Goal: Information Seeking & Learning: Learn about a topic

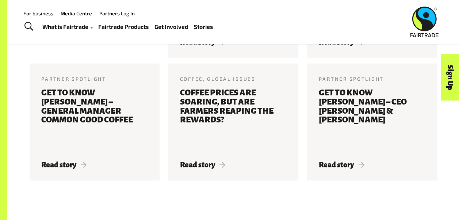
scroll to position [869, 0]
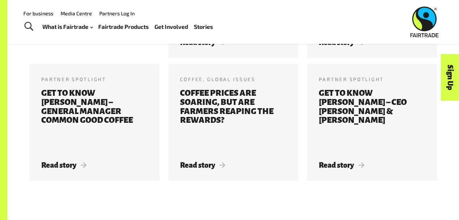
click at [123, 29] on link "Fairtrade Products" at bounding box center [123, 27] width 50 height 10
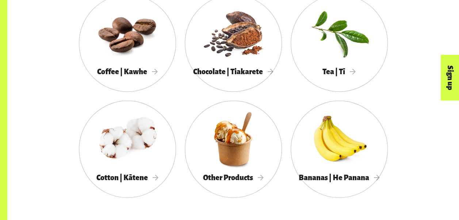
scroll to position [414, 0]
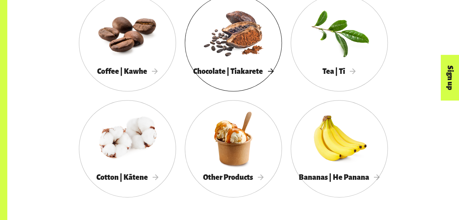
click at [248, 75] on span "Chocolate | Tiakarete" at bounding box center [233, 71] width 80 height 8
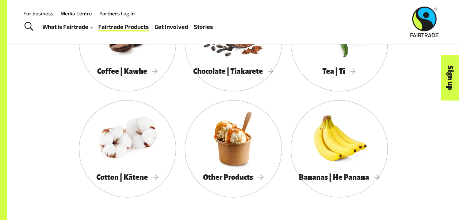
click at [176, 157] on div "Cotton | Kātene" at bounding box center [127, 148] width 106 height 97
click at [213, 157] on div at bounding box center [233, 138] width 97 height 63
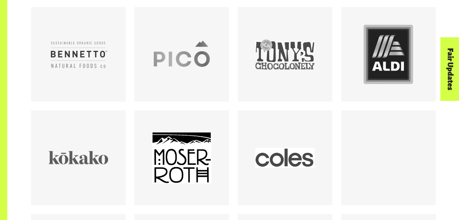
scroll to position [431, 0]
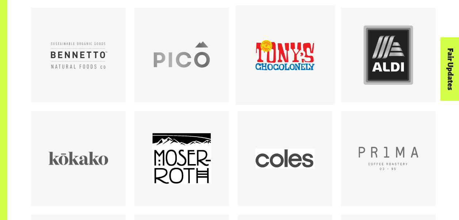
click at [270, 69] on div at bounding box center [284, 54] width 59 height 59
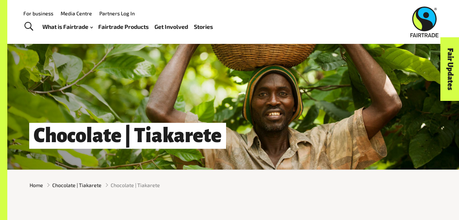
scroll to position [0, 0]
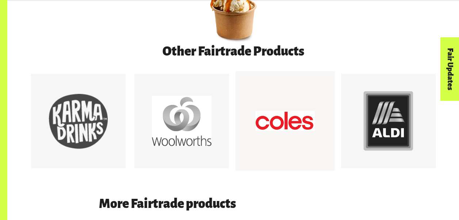
scroll to position [382, 0]
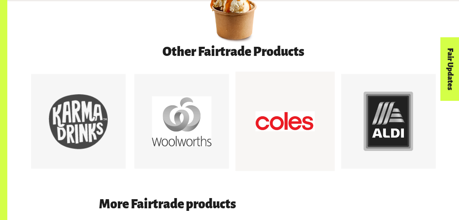
click at [265, 110] on div at bounding box center [284, 121] width 59 height 59
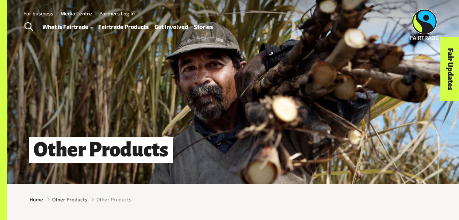
scroll to position [4, 0]
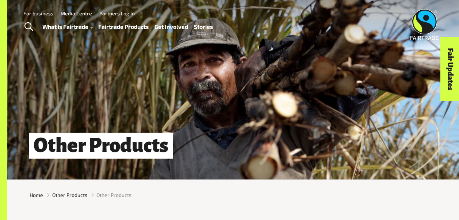
click at [140, 26] on link "Fairtrade Products" at bounding box center [123, 27] width 50 height 10
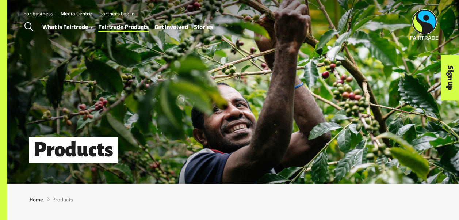
click at [207, 24] on link "Stories" at bounding box center [203, 27] width 19 height 10
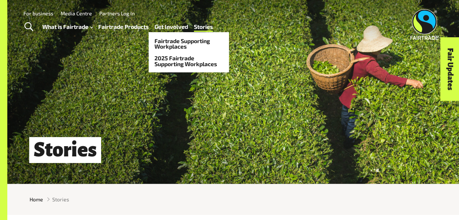
click at [174, 24] on link "Get Involved" at bounding box center [171, 27] width 34 height 10
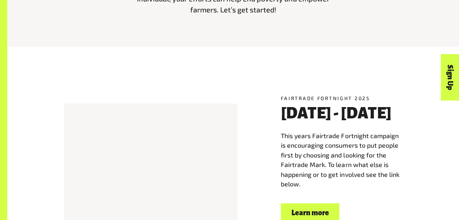
scroll to position [341, 0]
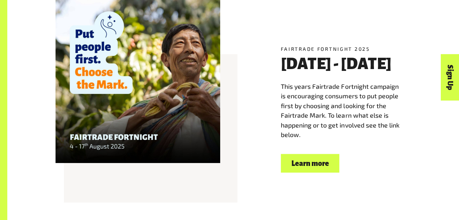
click at [325, 163] on link "Learn more" at bounding box center [310, 163] width 58 height 19
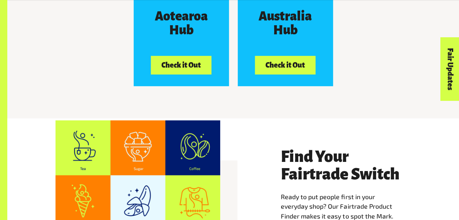
scroll to position [1249, 0]
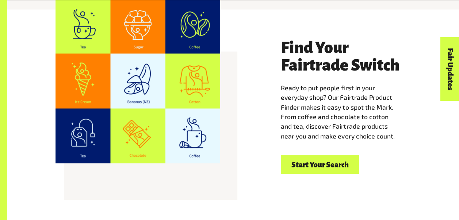
click at [150, 119] on div at bounding box center [137, 81] width 165 height 165
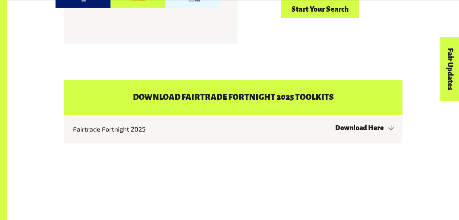
scroll to position [1405, 0]
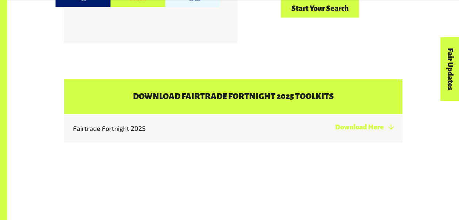
click at [366, 123] on link "Download Here" at bounding box center [364, 126] width 58 height 7
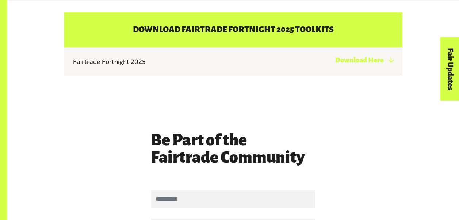
scroll to position [1472, 0]
